Goal: Navigation & Orientation: Find specific page/section

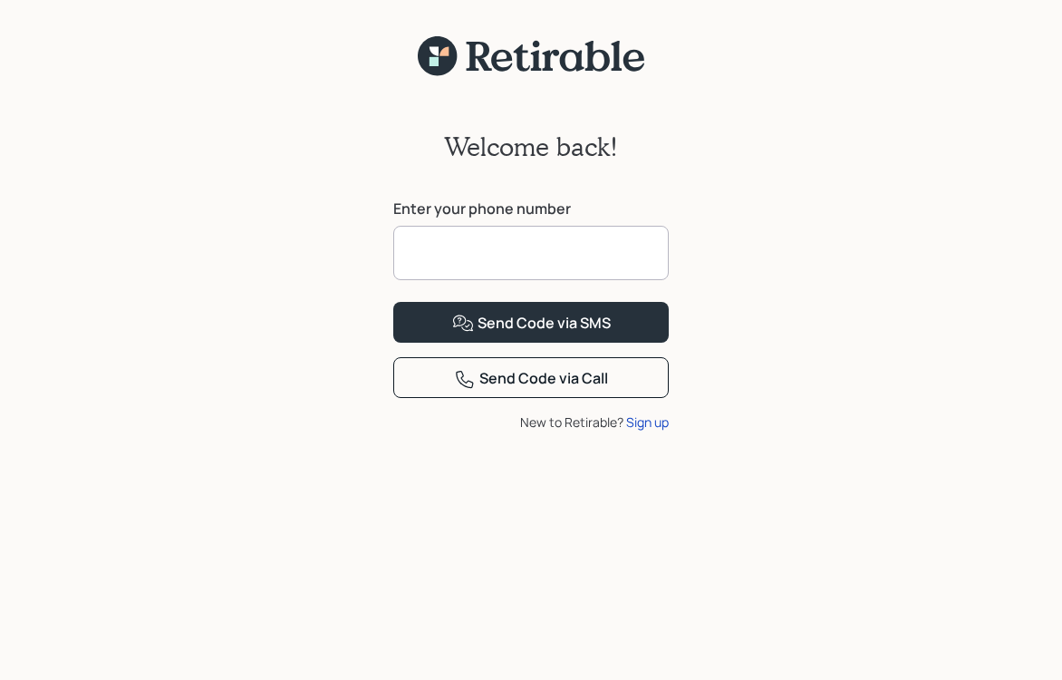
click at [485, 246] on input at bounding box center [530, 253] width 275 height 54
type input "**********"
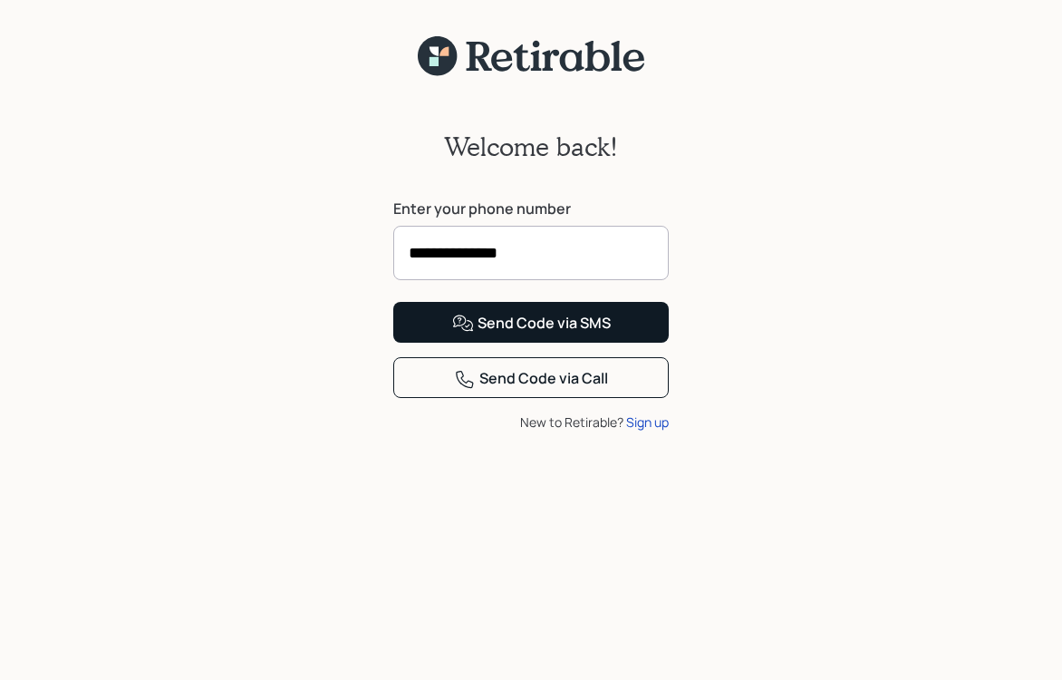
click at [511, 334] on div "Send Code via SMS" at bounding box center [531, 324] width 159 height 22
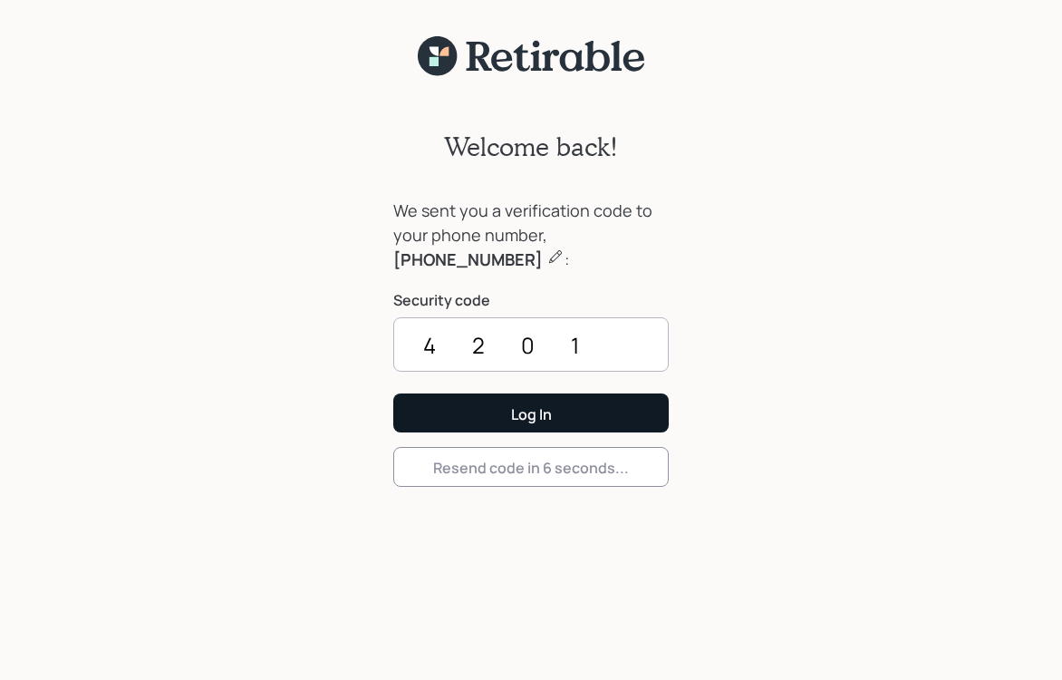
type input "4201"
click at [531, 412] on button "Log In" at bounding box center [530, 412] width 275 height 39
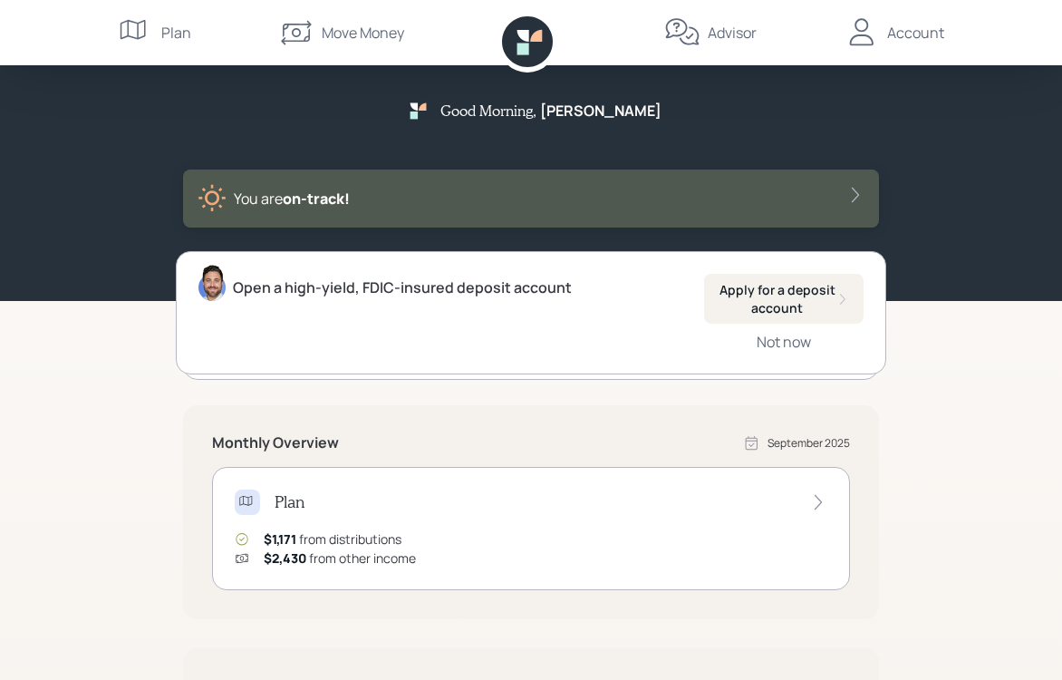
click at [90, 402] on div "Good Morning , [PERSON_NAME] You are on‑track! Open a high-yield, FDIC-insured …" at bounding box center [531, 562] width 1062 height 1124
